Goal: Book appointment/travel/reservation

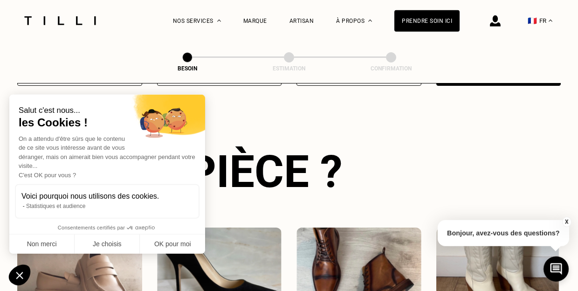
scroll to position [304, 0]
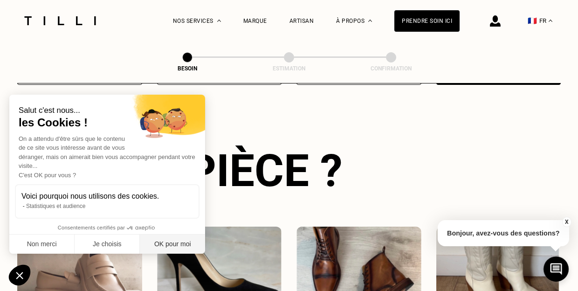
click at [172, 241] on button "OK pour moi" at bounding box center [172, 244] width 65 height 20
checkbox input "true"
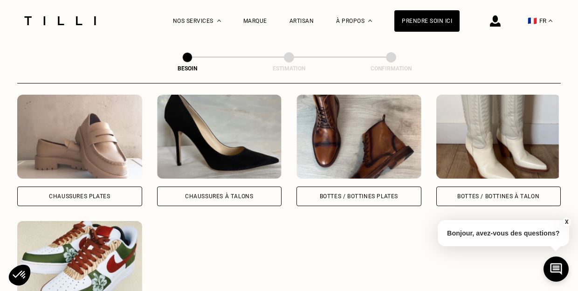
scroll to position [438, 0]
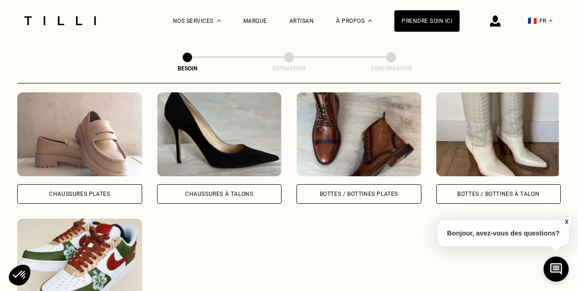
click at [212, 168] on div "Chaussures à Talons" at bounding box center [219, 147] width 125 height 111
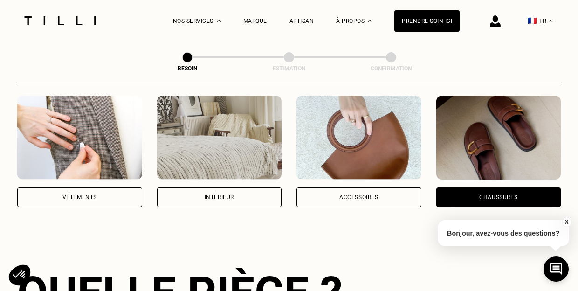
scroll to position [185, 0]
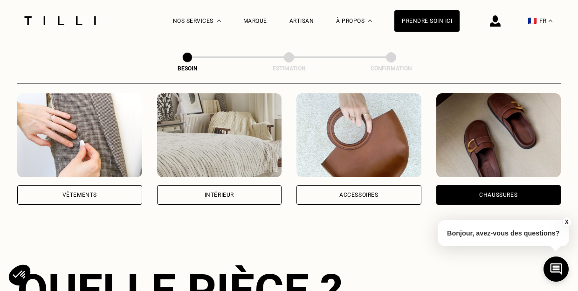
click at [463, 185] on div "Chaussures" at bounding box center [498, 195] width 125 height 20
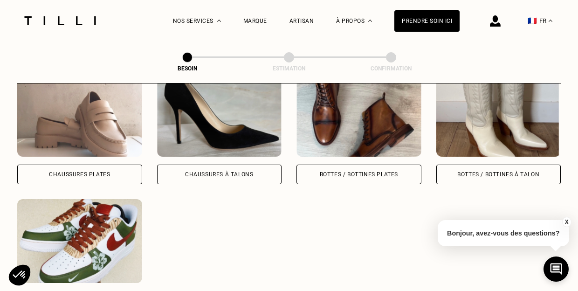
scroll to position [457, 0]
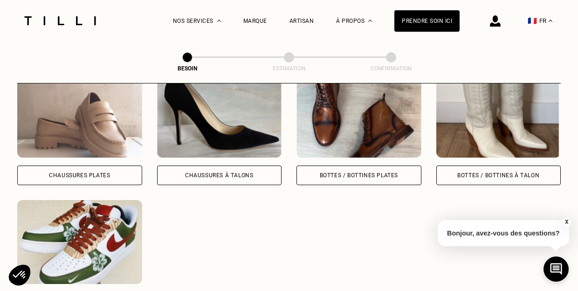
click at [100, 165] on div "Chaussures Plates" at bounding box center [79, 175] width 125 height 20
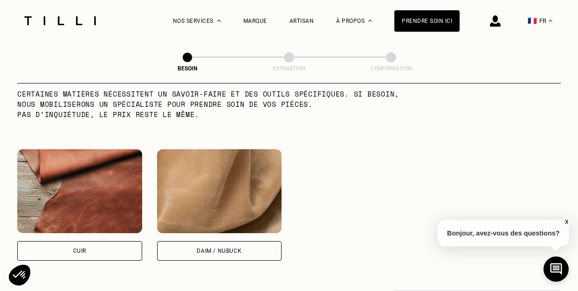
scroll to position [827, 0]
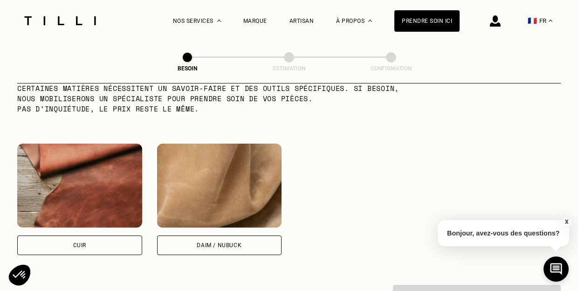
click at [116, 236] on div "Cuir" at bounding box center [79, 245] width 125 height 20
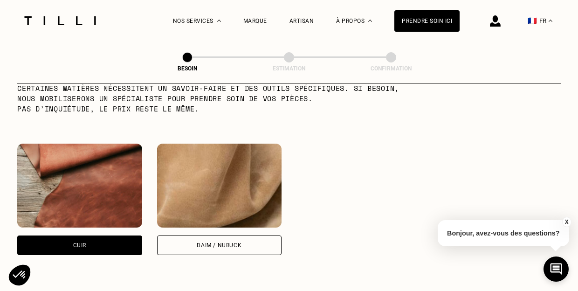
click at [116, 236] on div "Cuir" at bounding box center [79, 245] width 125 height 20
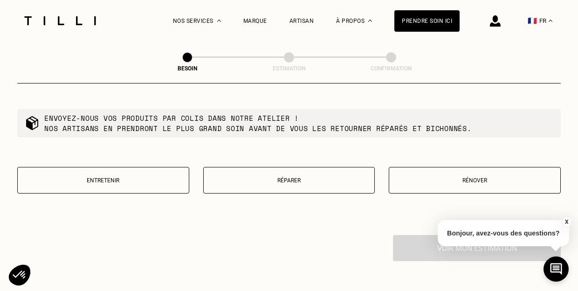
scroll to position [1116, 0]
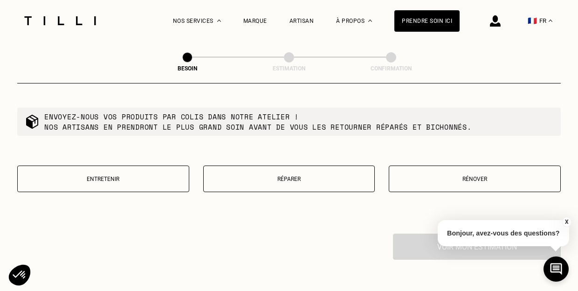
click at [291, 176] on p "Réparer" at bounding box center [289, 179] width 162 height 7
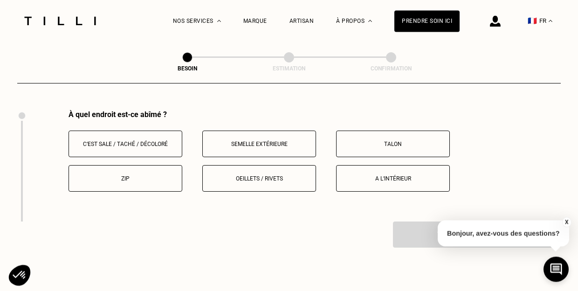
scroll to position [1240, 0]
click at [368, 140] on p "Talon" at bounding box center [392, 143] width 103 height 7
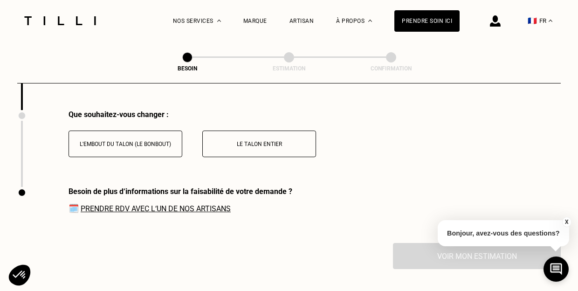
scroll to position [1351, 0]
click at [135, 140] on p "L'embout du talon (le bonbout)" at bounding box center [125, 143] width 103 height 7
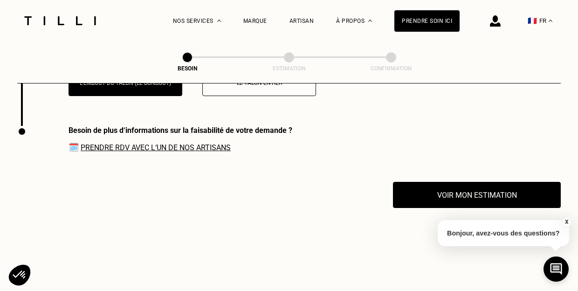
scroll to position [1415, 0]
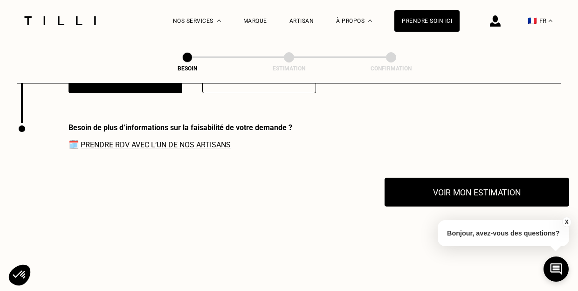
click at [450, 187] on button "Voir mon estimation" at bounding box center [476, 192] width 185 height 29
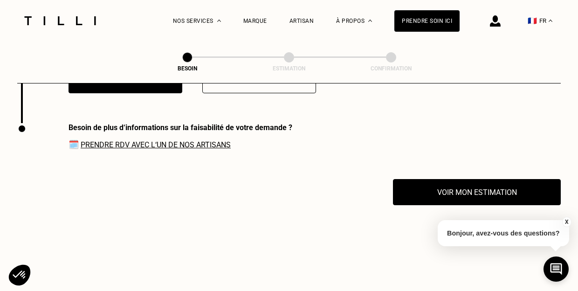
click at [189, 140] on link "Prendre RDV avec l‘un de nos artisans" at bounding box center [156, 144] width 150 height 9
